Goal: Task Accomplishment & Management: Manage account settings

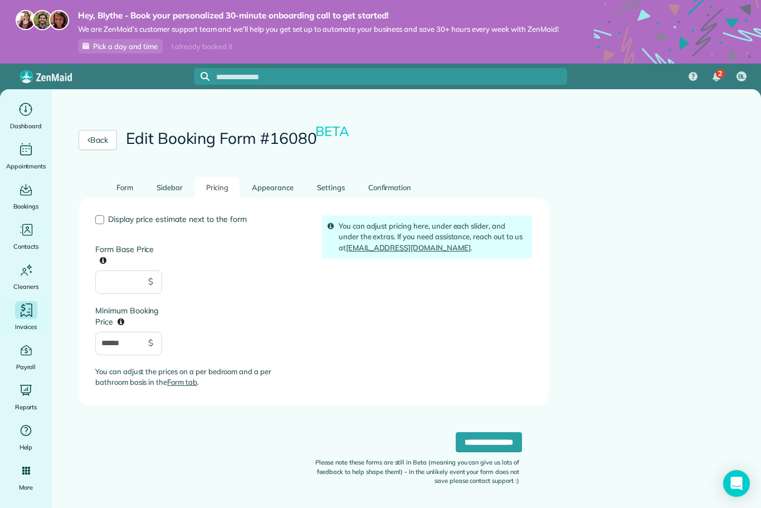
click at [26, 306] on icon "Main" at bounding box center [26, 310] width 17 height 17
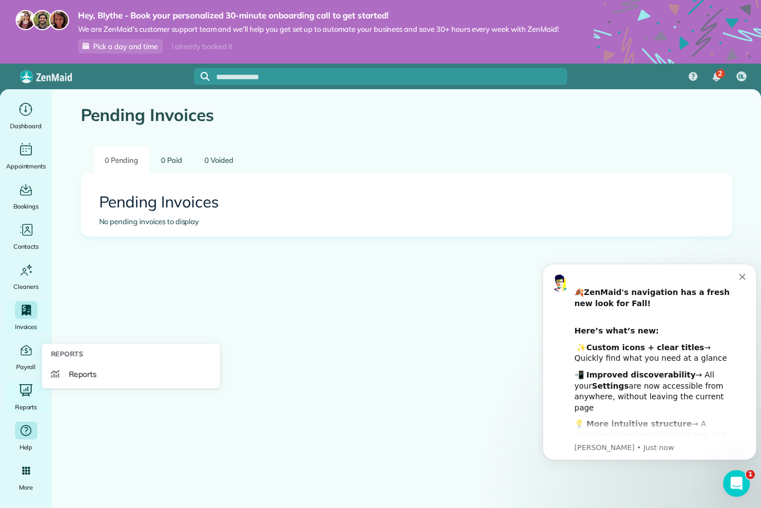
scroll to position [37, 0]
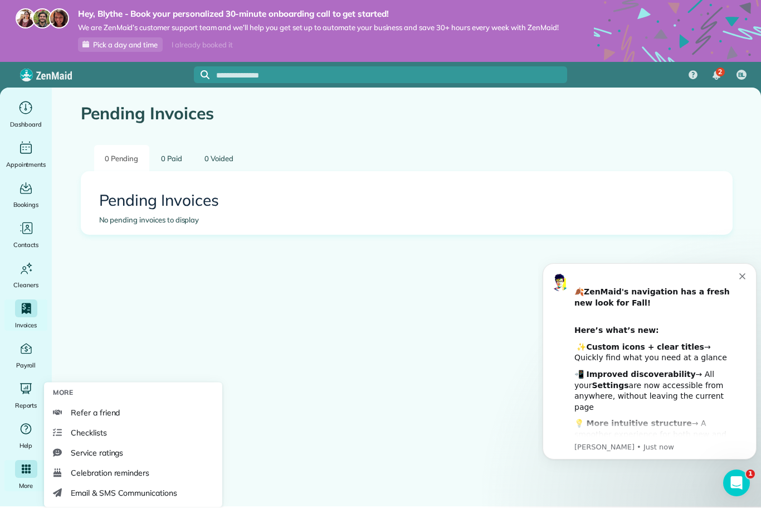
click at [28, 465] on icon "Main" at bounding box center [26, 469] width 9 height 9
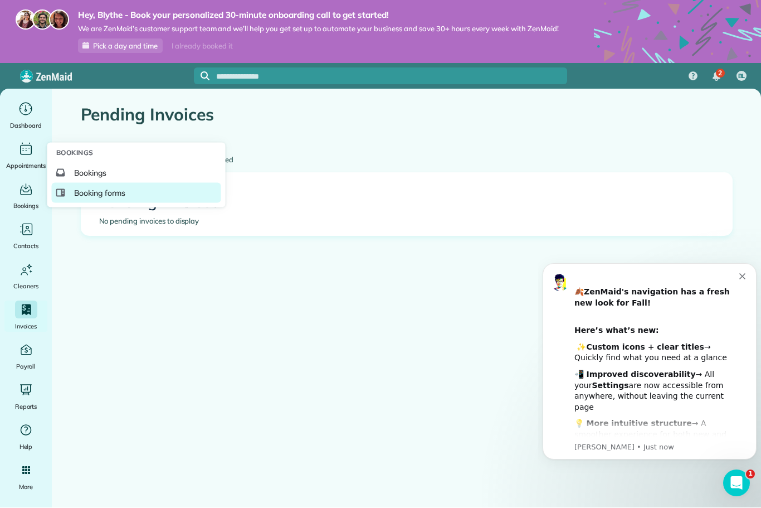
click at [82, 197] on span "Booking forms" at bounding box center [100, 193] width 52 height 11
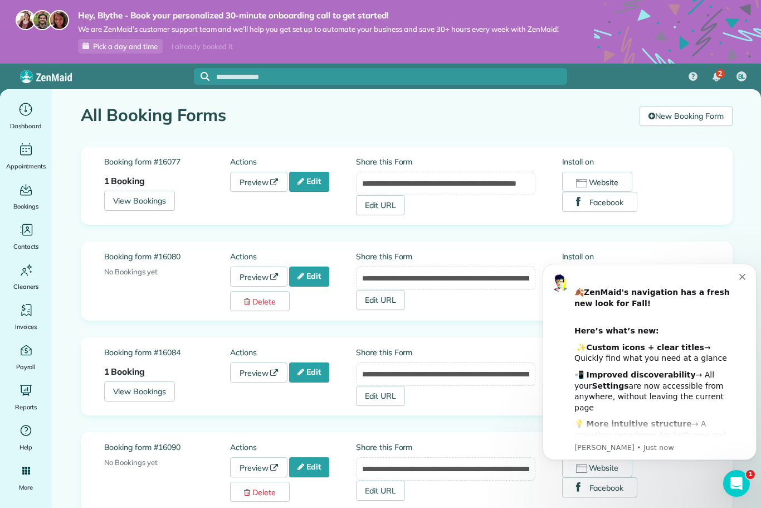
scroll to position [4, 0]
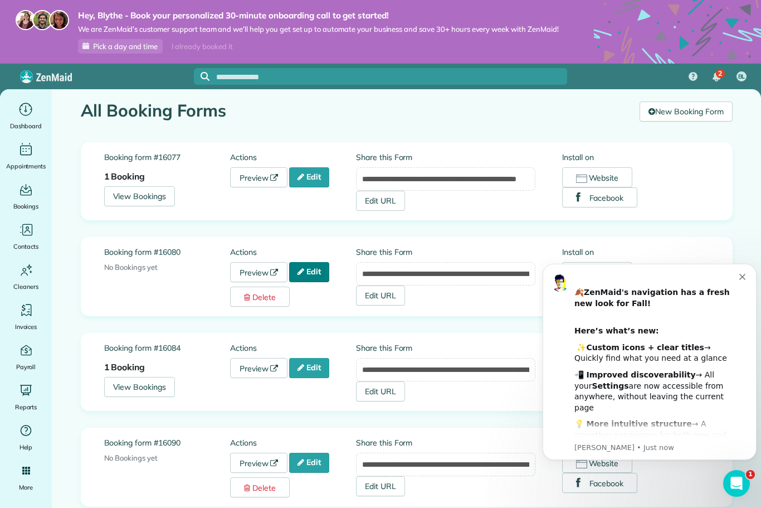
click at [301, 273] on icon at bounding box center [301, 272] width 7 height 8
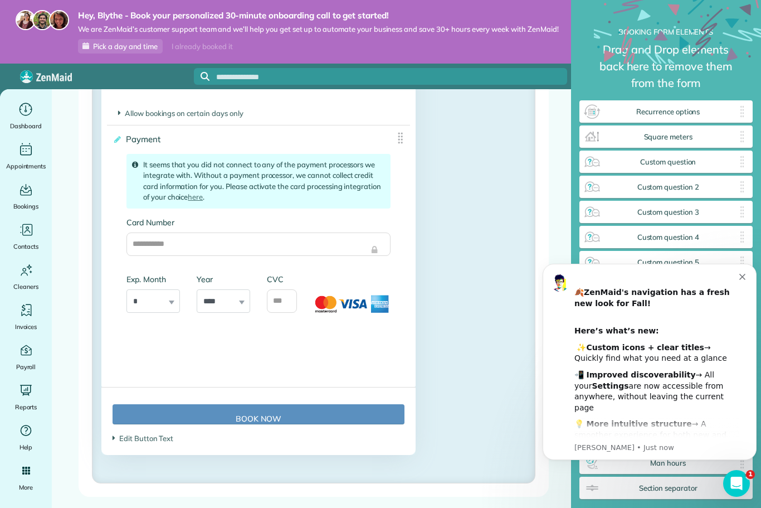
scroll to position [1660, 0]
click at [197, 201] on link "here" at bounding box center [195, 196] width 15 height 9
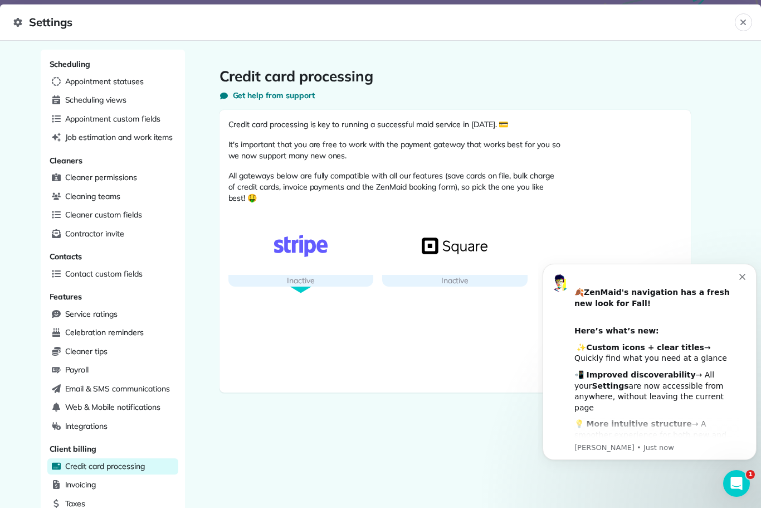
click at [325, 280] on div "Inactive" at bounding box center [301, 281] width 145 height 12
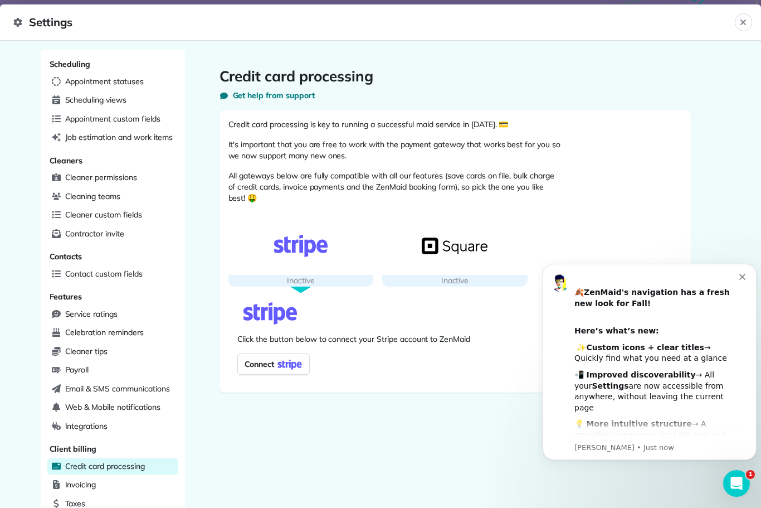
click at [285, 361] on img at bounding box center [289, 364] width 31 height 16
